Goal: Task Accomplishment & Management: Manage account settings

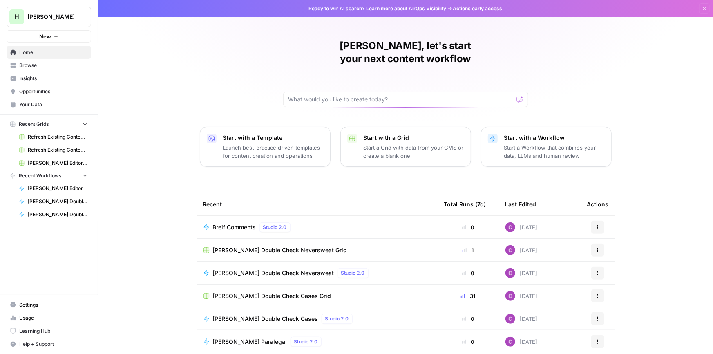
click at [29, 307] on span "Settings" at bounding box center [53, 304] width 68 height 7
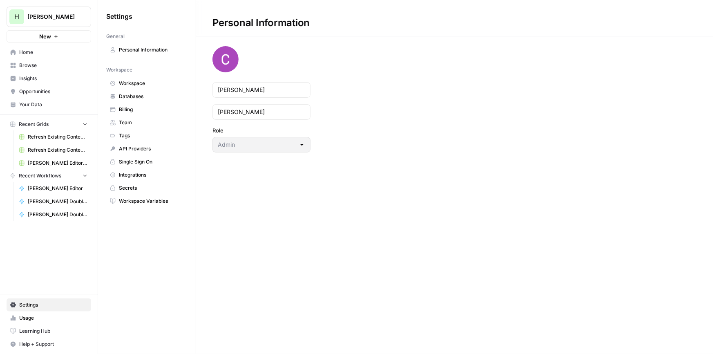
click at [129, 110] on span "Billing" at bounding box center [151, 109] width 65 height 7
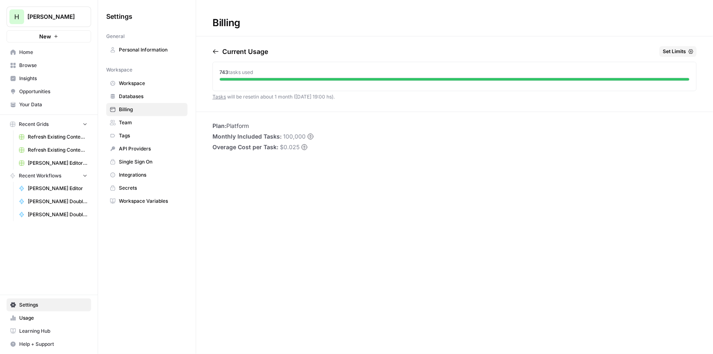
click at [216, 48] on icon "button" at bounding box center [216, 51] width 7 height 7
click at [254, 52] on icon "button" at bounding box center [251, 51] width 4 height 4
click at [213, 49] on icon "button" at bounding box center [216, 51] width 7 height 7
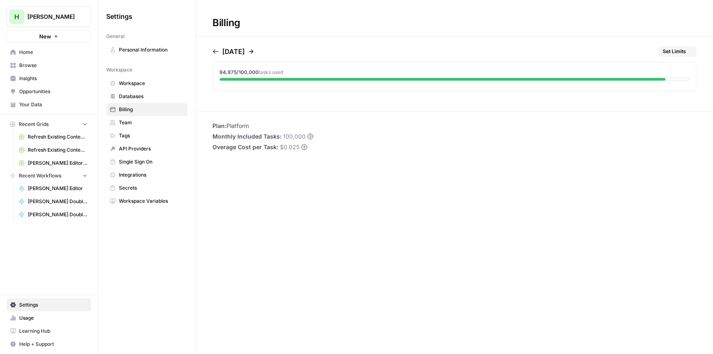
click at [213, 49] on icon "button" at bounding box center [216, 51] width 7 height 7
